Goal: Task Accomplishment & Management: Use online tool/utility

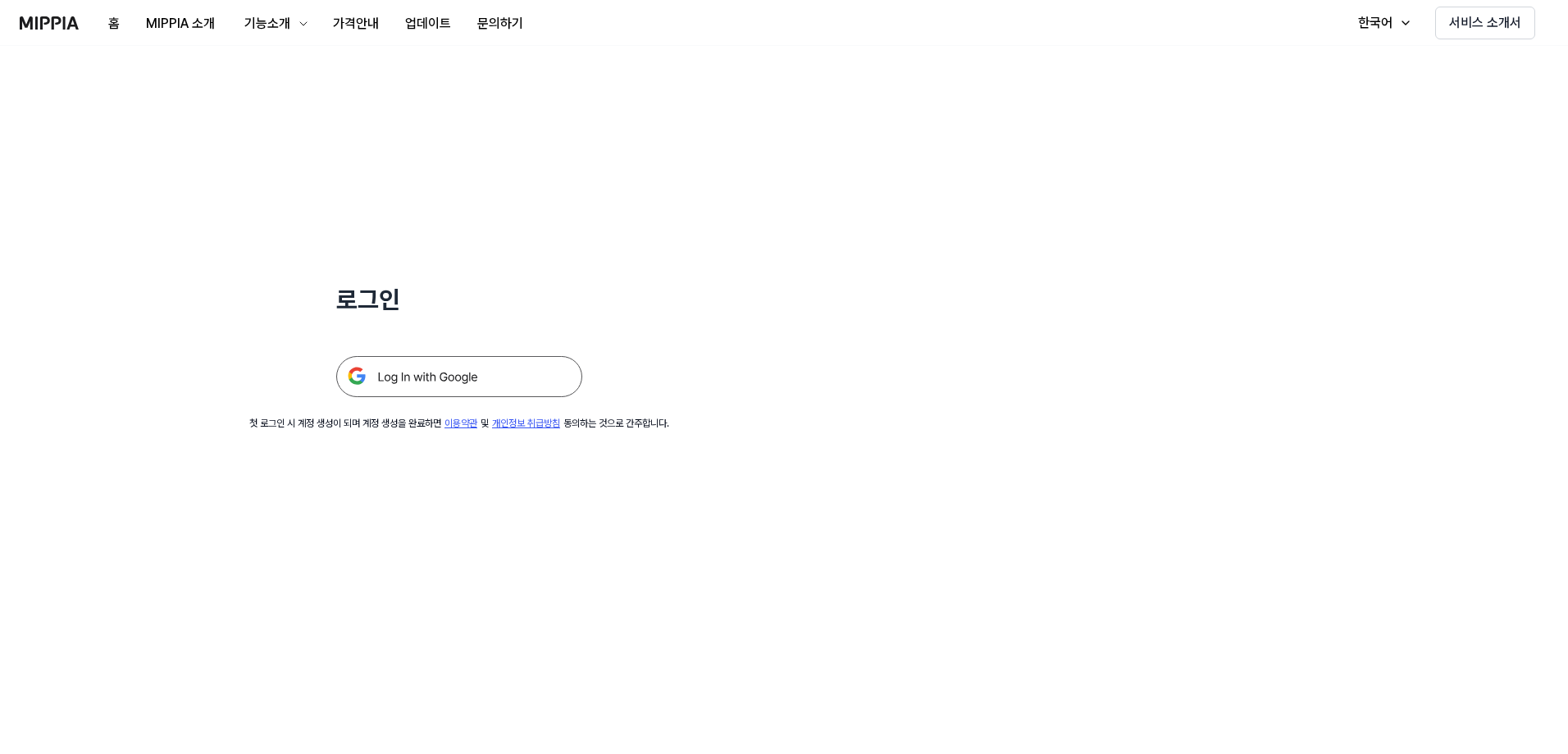
click at [403, 372] on img at bounding box center [459, 376] width 246 height 41
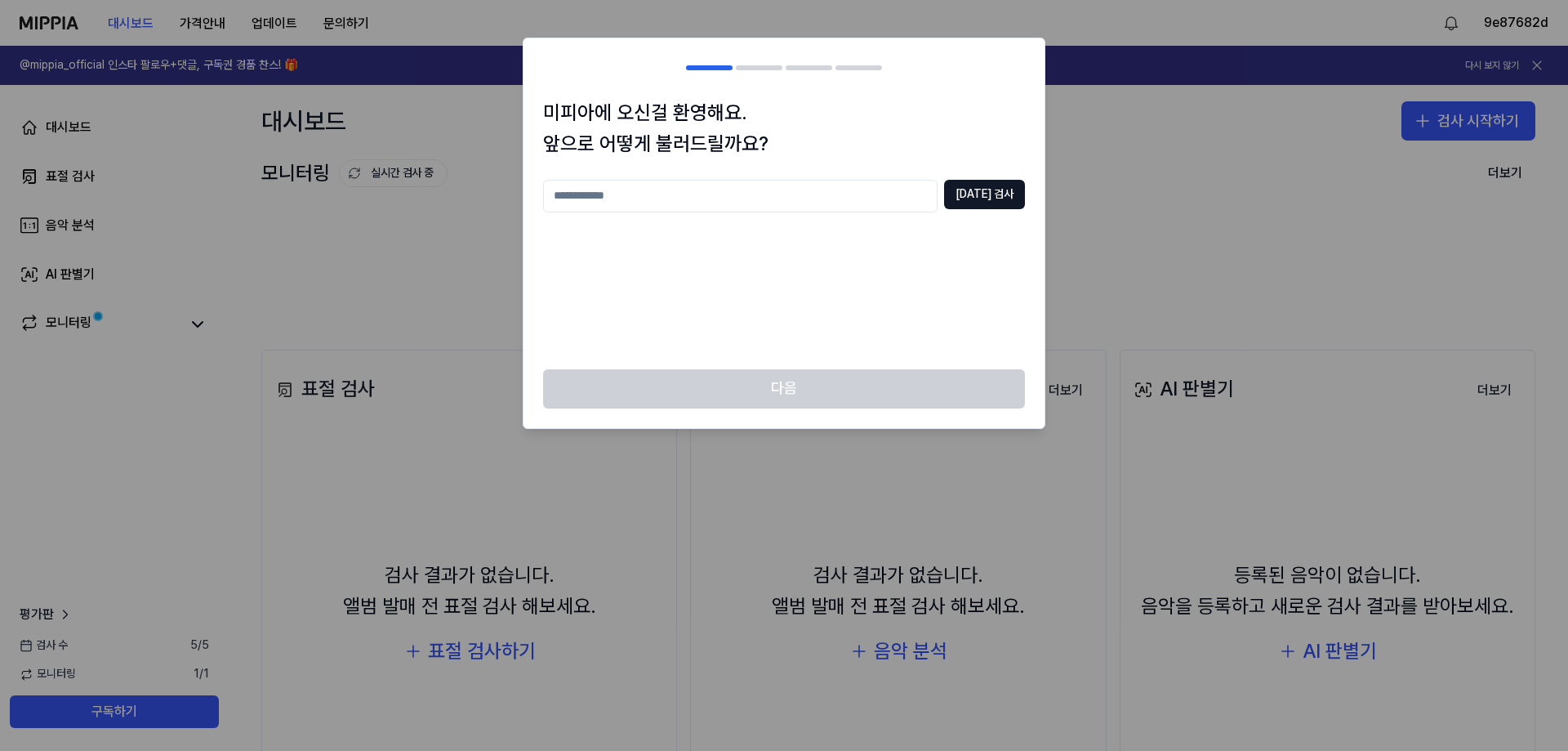
click at [815, 202] on input "text" at bounding box center [740, 196] width 395 height 33
type input "**********"
click at [1007, 199] on button "[DATE] 검사" at bounding box center [985, 195] width 81 height 29
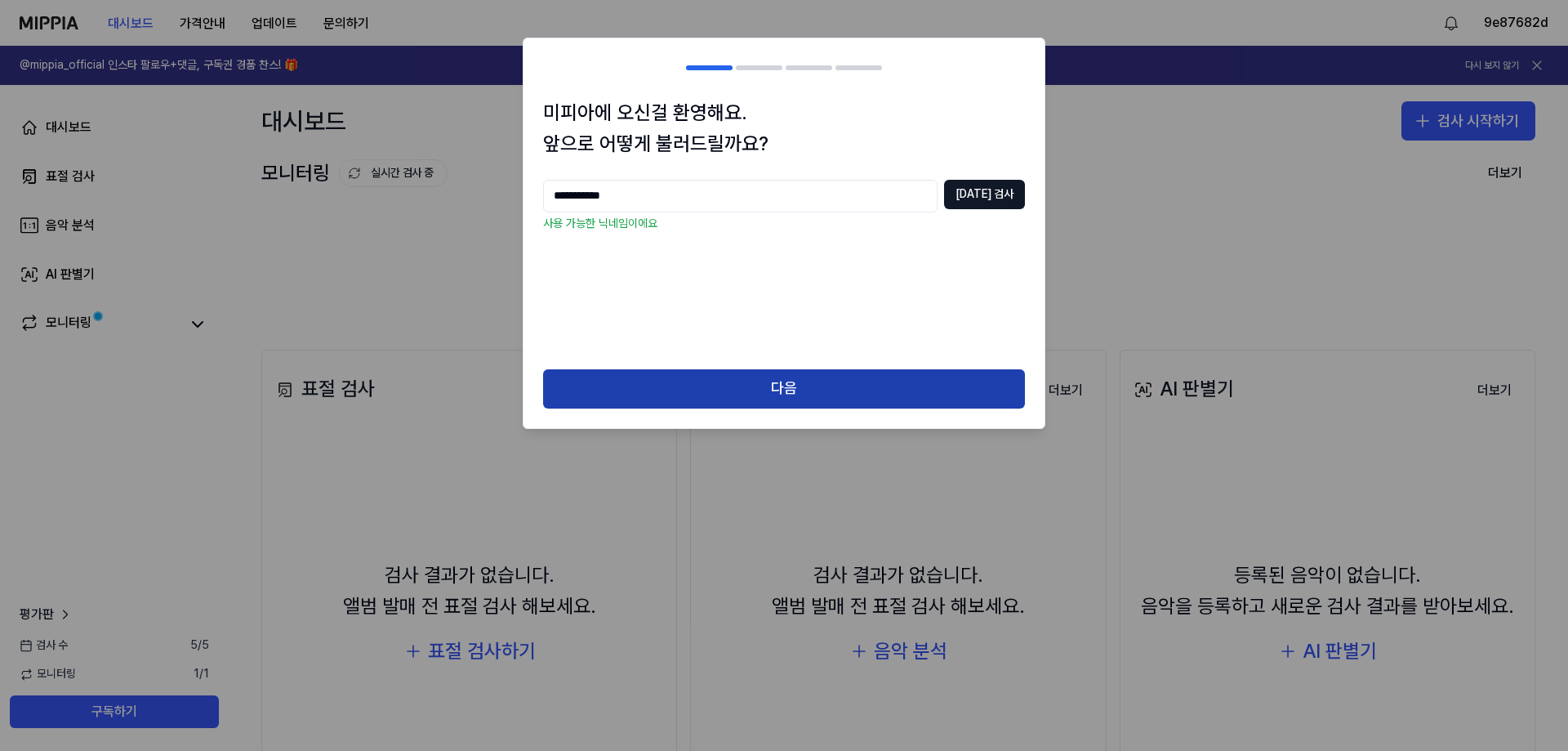
click at [883, 386] on button "다음" at bounding box center [784, 389] width 482 height 40
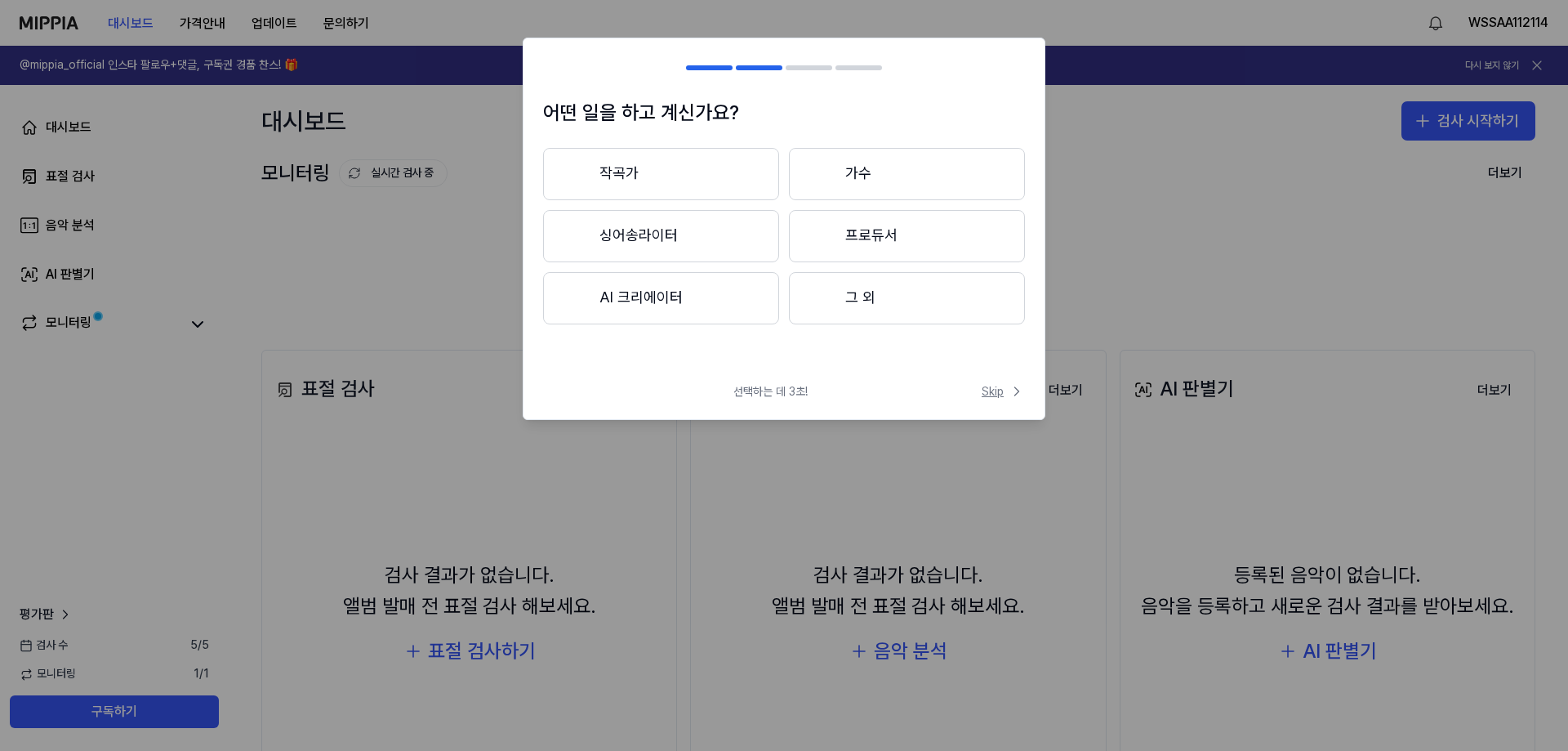
click at [998, 385] on span "Skip" at bounding box center [1003, 391] width 44 height 16
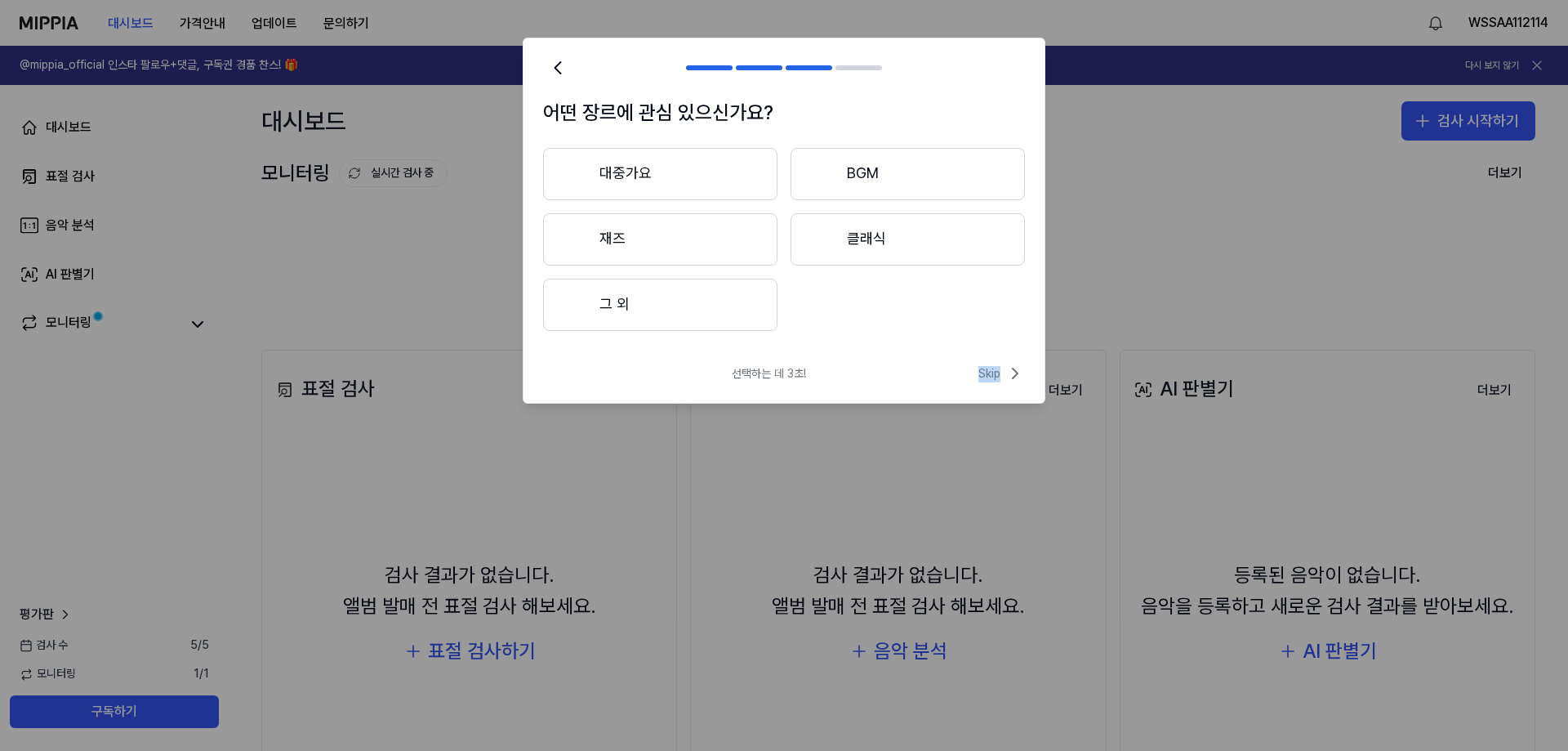
click at [998, 388] on div "선택하는 데 3초! Skip" at bounding box center [784, 383] width 521 height 40
click at [1002, 379] on span "Skip" at bounding box center [1001, 374] width 46 height 19
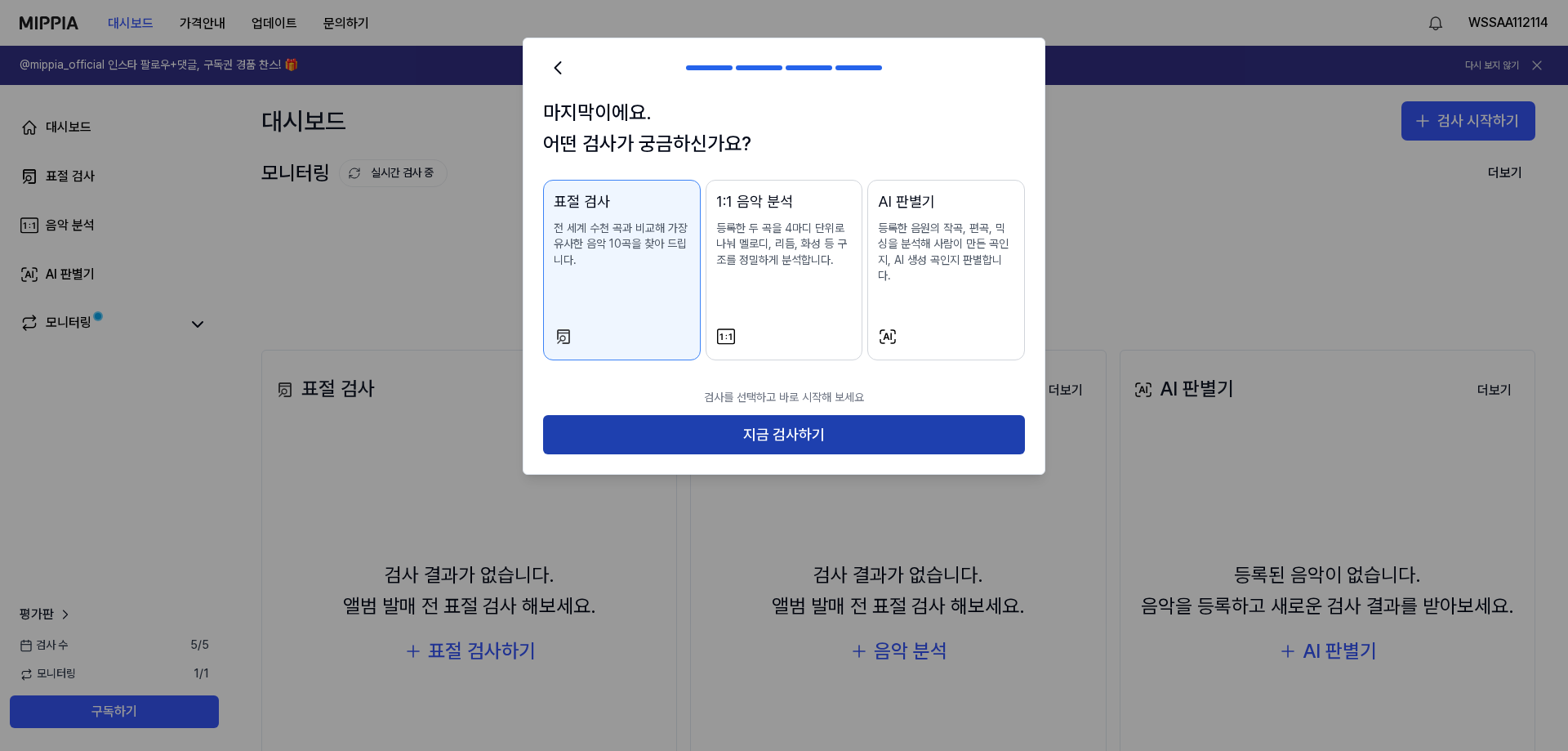
click at [964, 430] on button "지금 검사하기" at bounding box center [784, 435] width 482 height 40
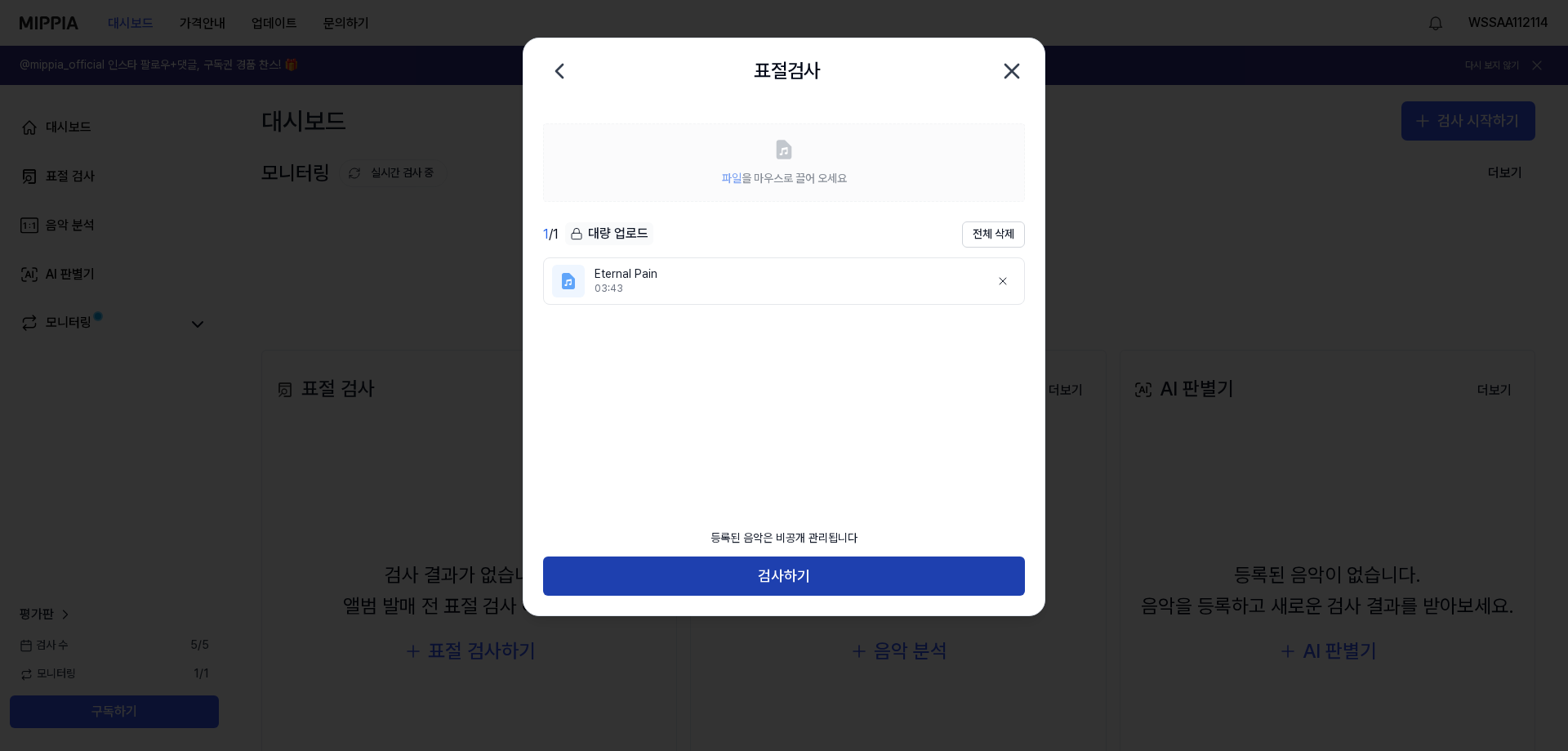
click at [827, 579] on button "검사하기" at bounding box center [784, 576] width 482 height 40
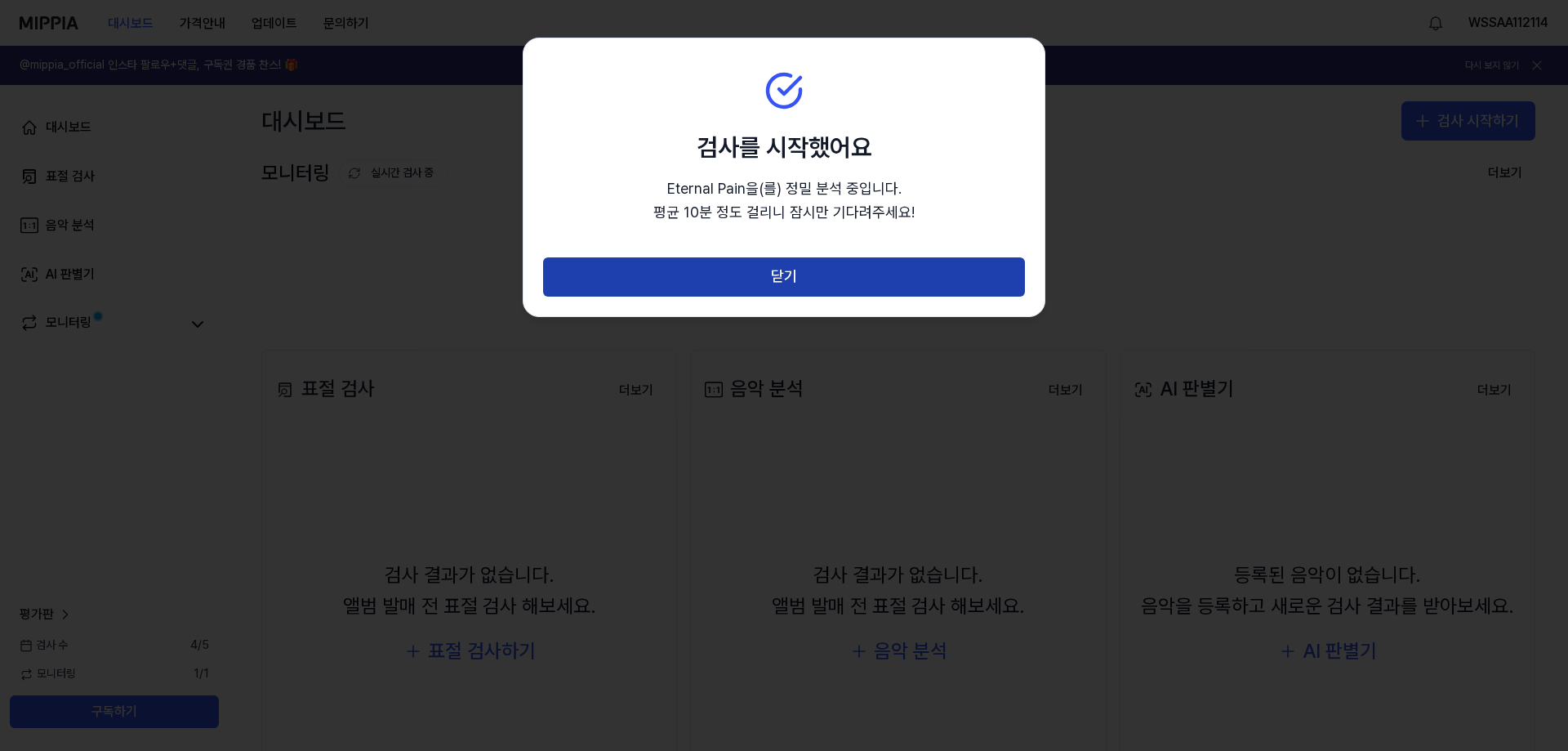
click at [802, 279] on button "닫기" at bounding box center [784, 277] width 482 height 40
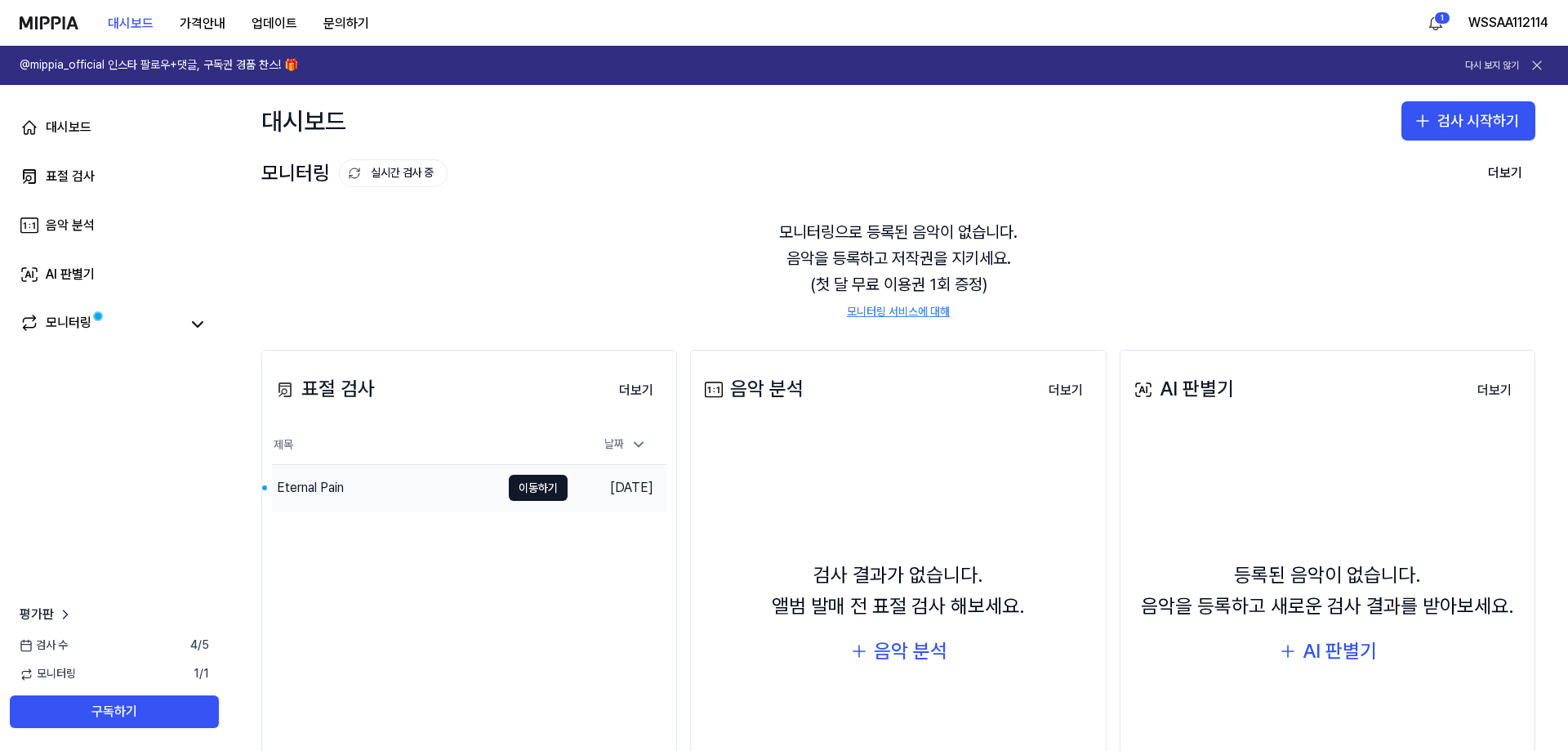
click at [323, 485] on div "Eternal Pain" at bounding box center [310, 488] width 67 height 19
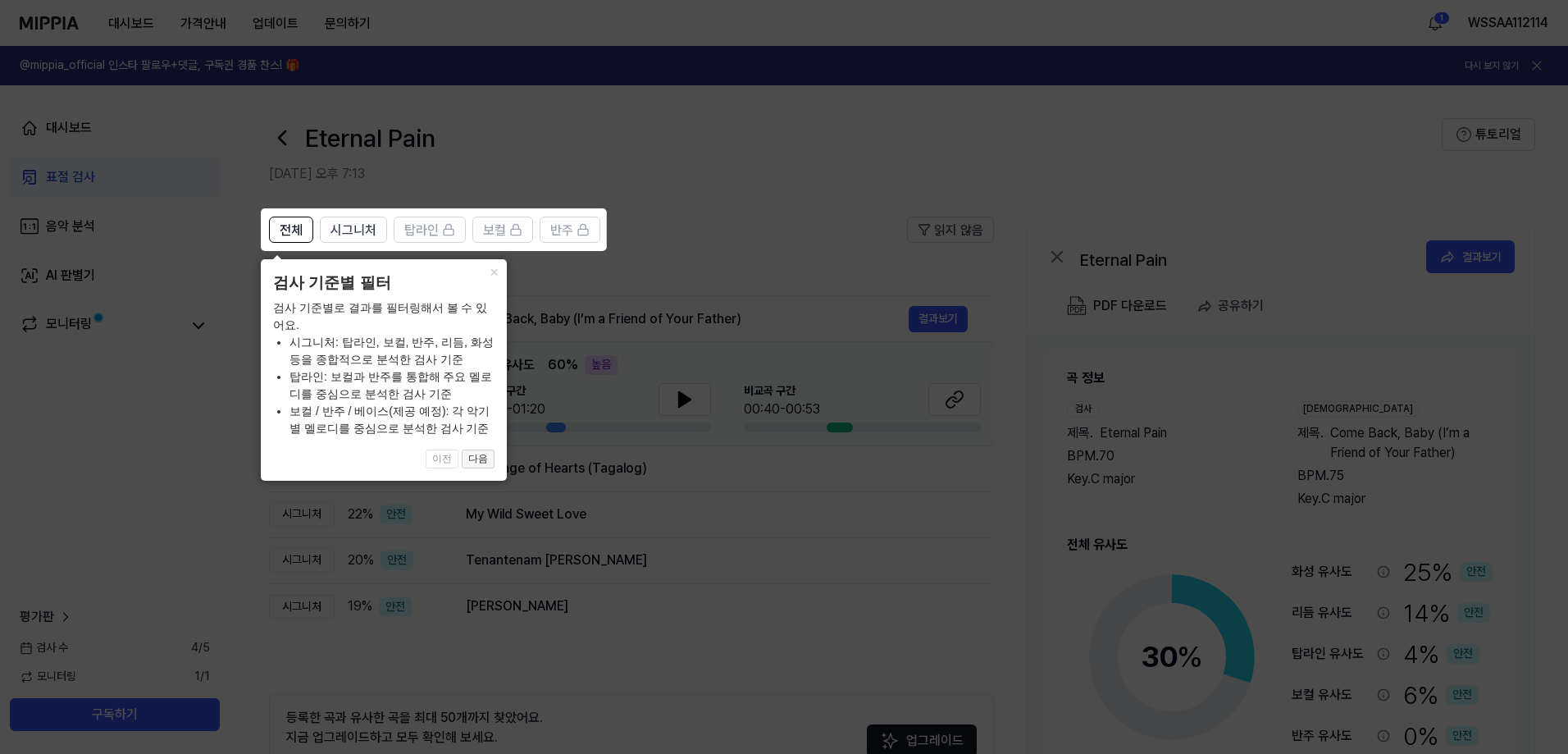
click at [470, 461] on button "다음" at bounding box center [478, 460] width 33 height 19
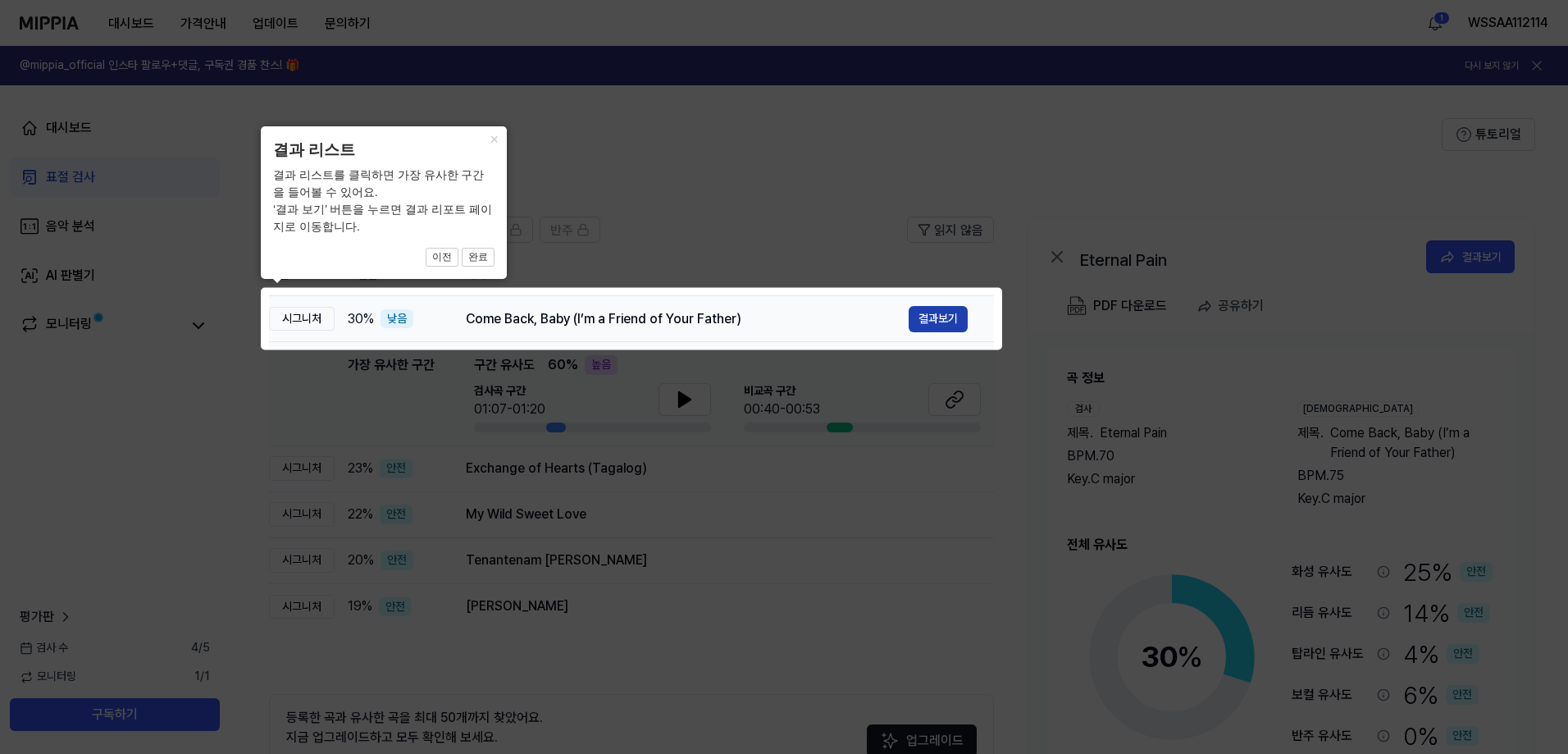
click at [940, 317] on button "결과보기" at bounding box center [937, 319] width 59 height 26
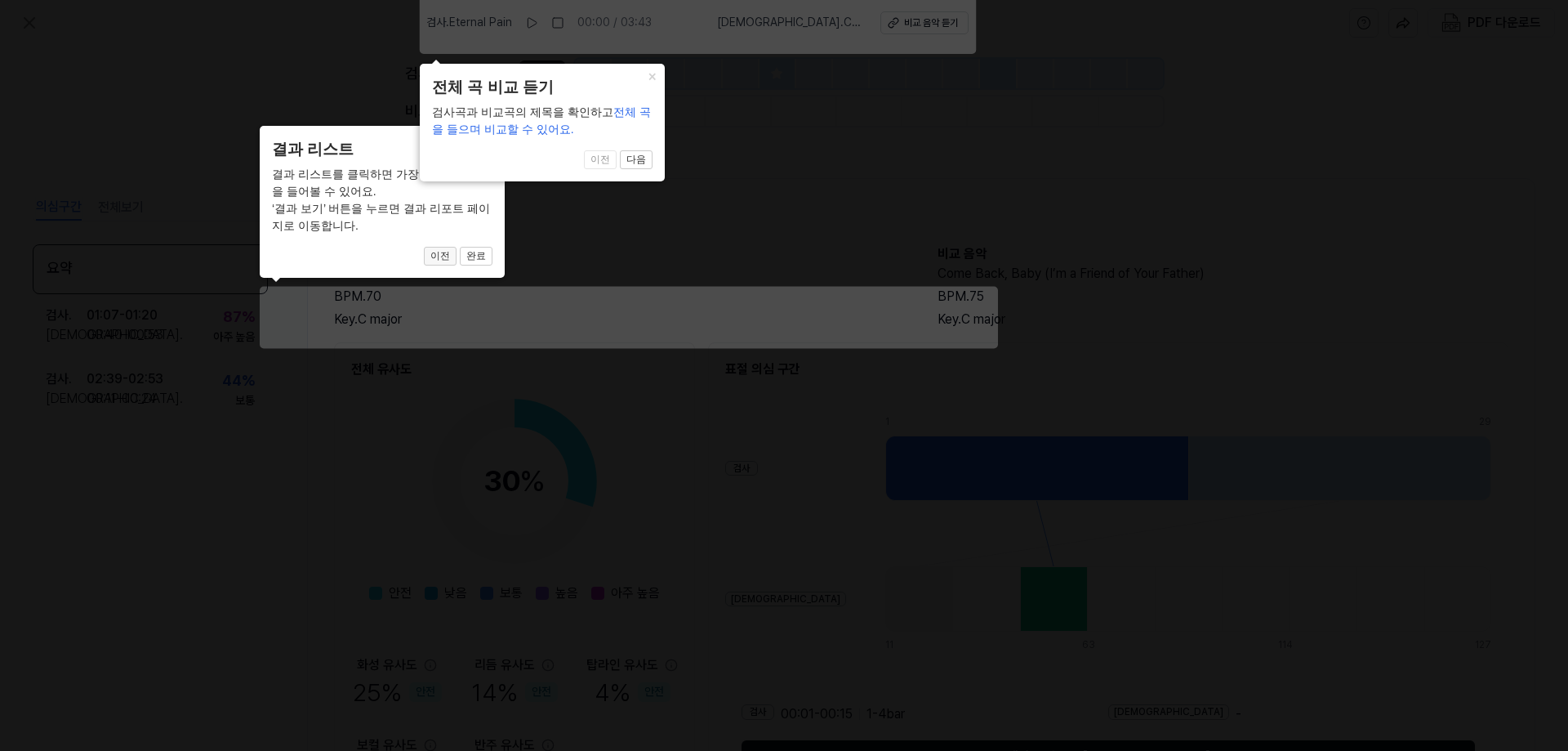
click at [448, 259] on button "이전" at bounding box center [440, 256] width 33 height 19
click at [490, 251] on button "완료" at bounding box center [476, 256] width 33 height 19
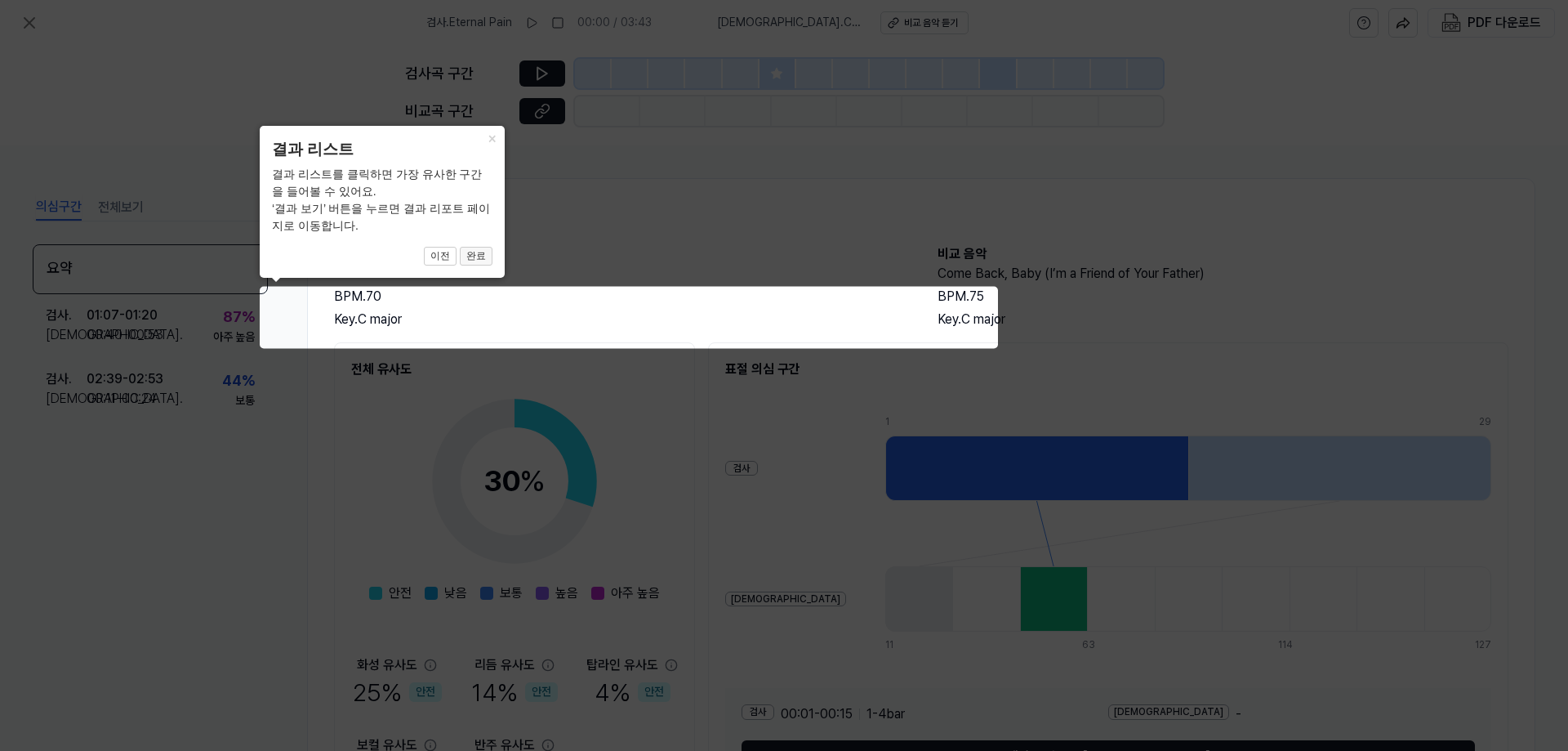
click at [480, 251] on button "완료" at bounding box center [476, 256] width 33 height 19
click at [482, 249] on button "완료" at bounding box center [476, 256] width 33 height 19
click at [496, 144] on button "×" at bounding box center [491, 137] width 26 height 23
click at [496, 139] on button "×" at bounding box center [491, 137] width 26 height 23
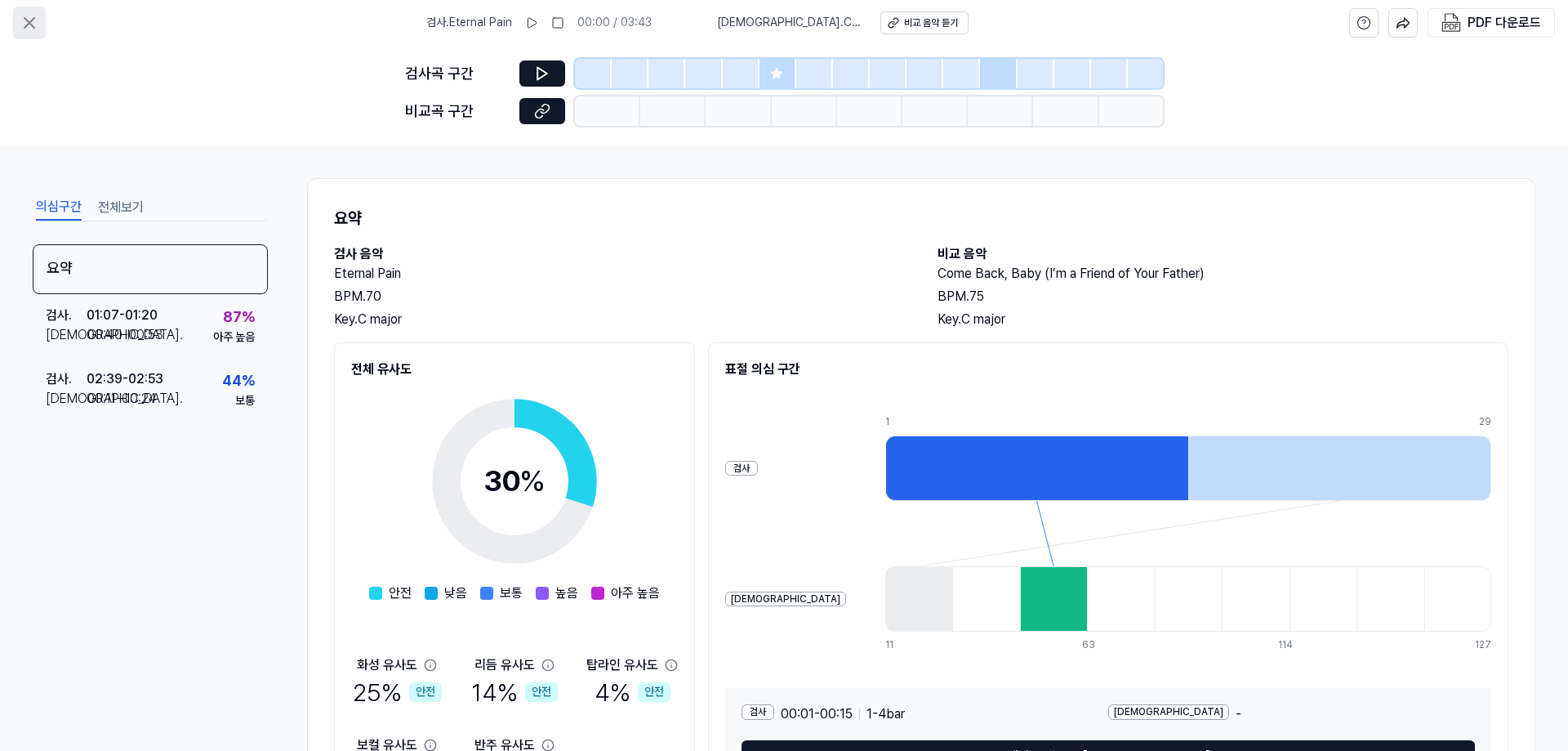
click at [34, 34] on button at bounding box center [30, 23] width 33 height 33
